Goal: Transaction & Acquisition: Purchase product/service

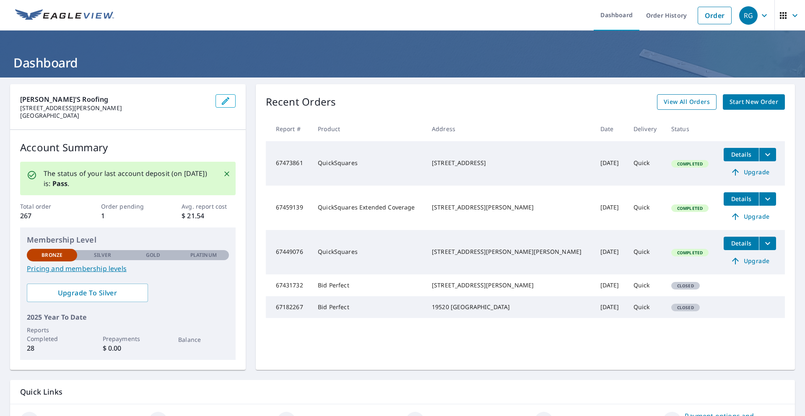
click at [680, 101] on span "View All Orders" at bounding box center [687, 102] width 46 height 10
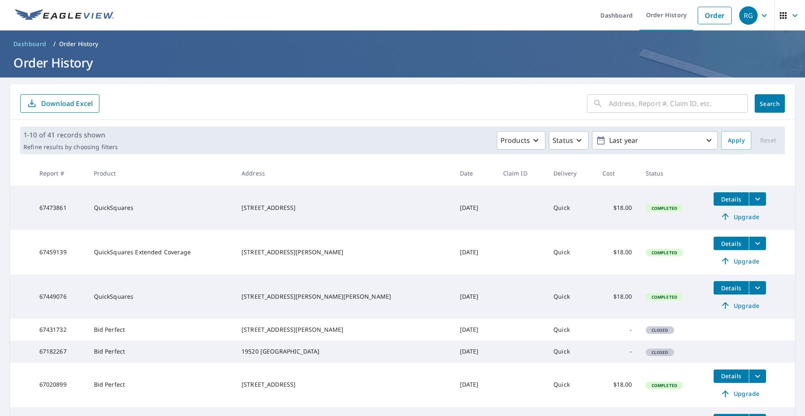
click at [618, 101] on input "text" at bounding box center [678, 103] width 139 height 23
type input "9311"
click button "Search" at bounding box center [770, 103] width 30 height 18
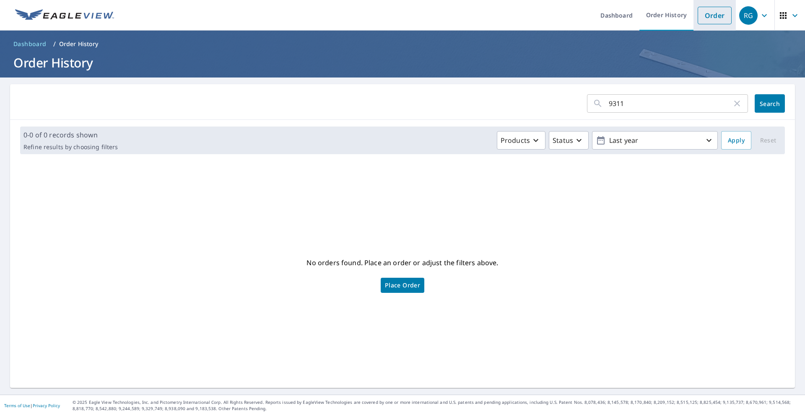
click at [714, 13] on link "Order" at bounding box center [715, 16] width 34 height 18
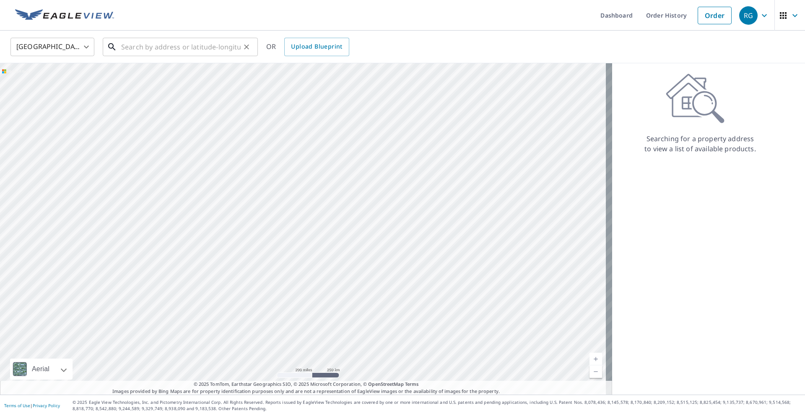
click at [187, 52] on input "text" at bounding box center [180, 46] width 119 height 23
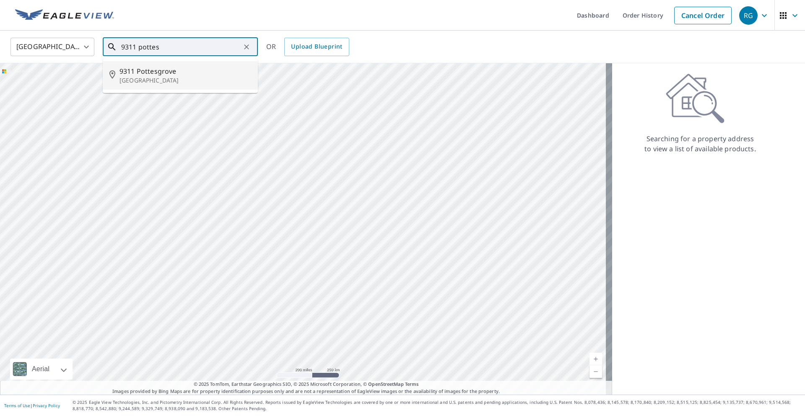
click at [175, 71] on span "9311 Pottesgrove" at bounding box center [185, 71] width 132 height 10
type input "[STREET_ADDRESS]"
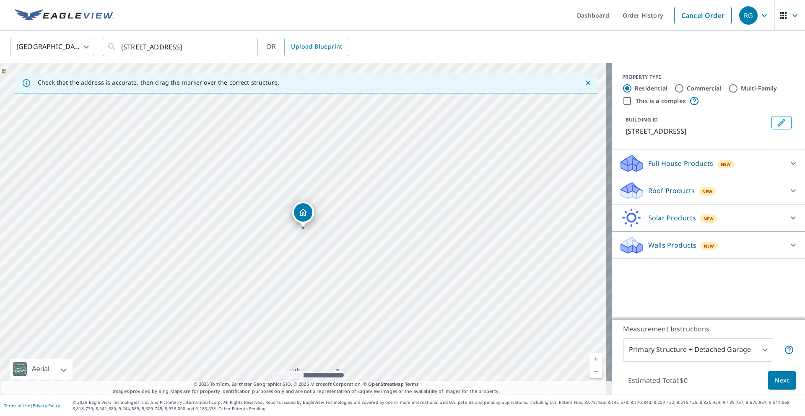
click at [788, 190] on icon at bounding box center [793, 191] width 10 height 10
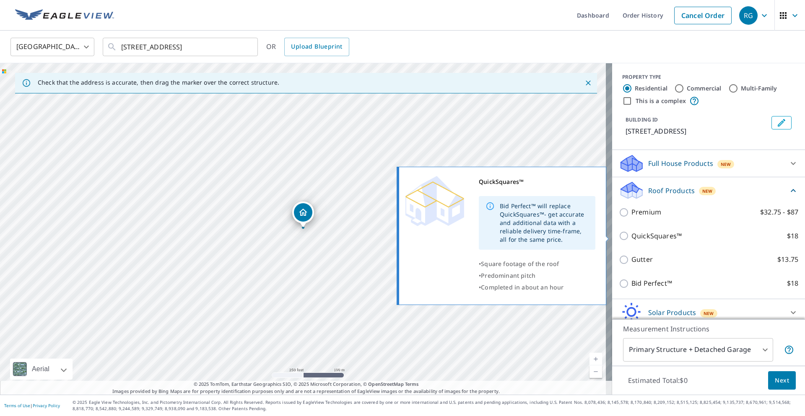
click at [635, 235] on p "QuickSquares™" at bounding box center [656, 236] width 50 height 10
click at [631, 235] on input "QuickSquares™ $18" at bounding box center [625, 236] width 13 height 10
checkbox input "true"
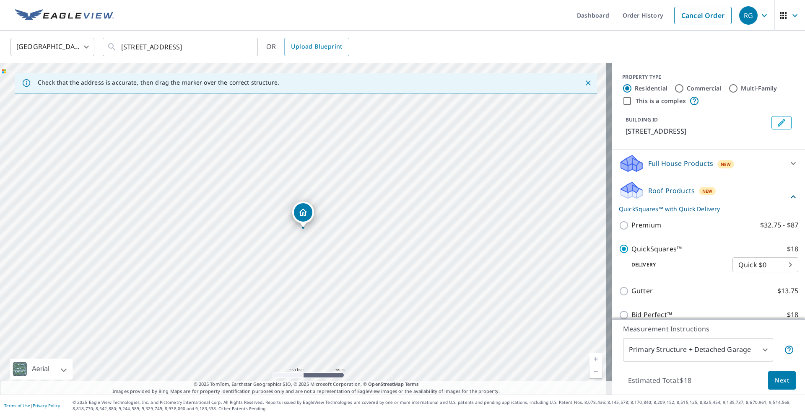
click at [775, 381] on span "Next" at bounding box center [782, 381] width 14 height 10
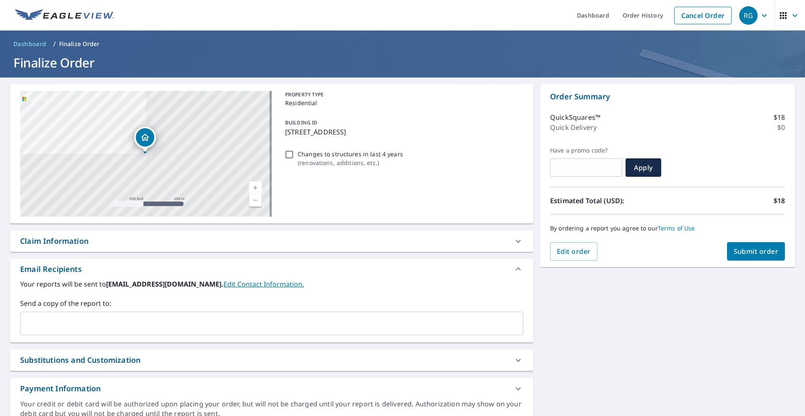
click at [761, 258] on button "Submit order" at bounding box center [756, 251] width 58 height 18
checkbox input "true"
